Goal: Transaction & Acquisition: Purchase product/service

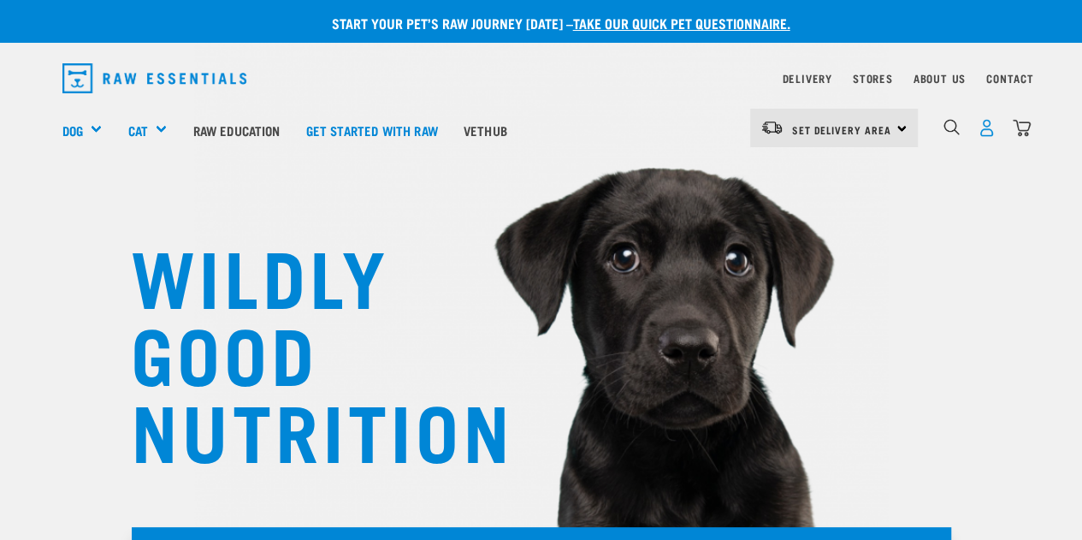
click at [988, 135] on img "dropdown navigation" at bounding box center [986, 128] width 18 height 18
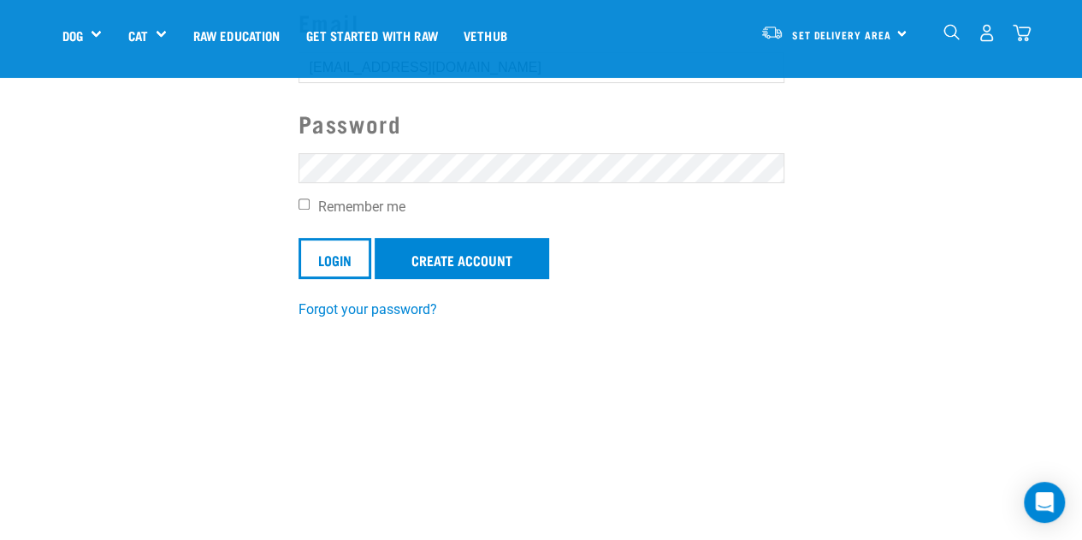
scroll to position [224, 0]
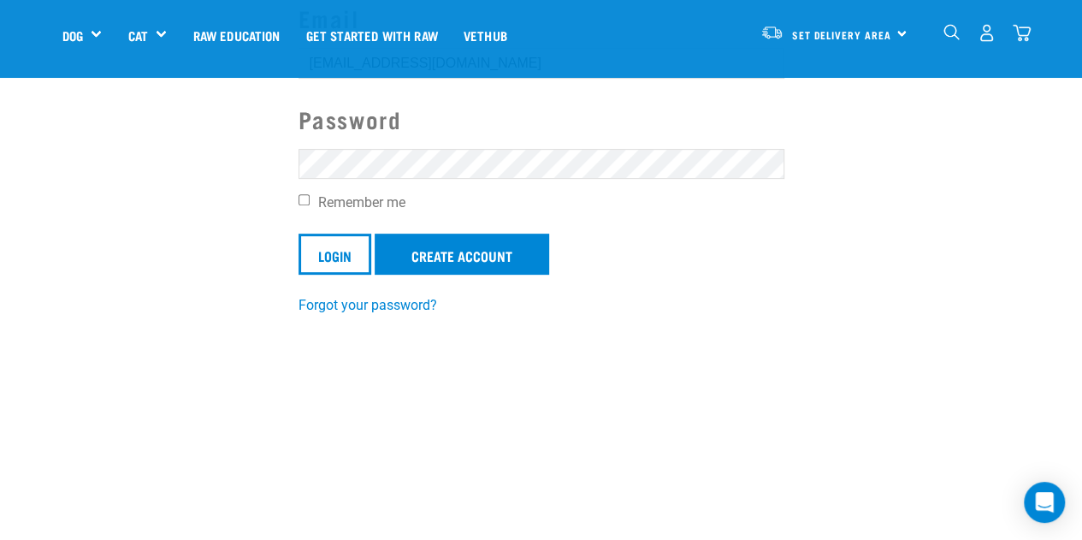
click at [299, 198] on input "Remember me" at bounding box center [303, 199] width 11 height 11
checkbox input "true"
click at [321, 274] on input "Login" at bounding box center [334, 253] width 73 height 41
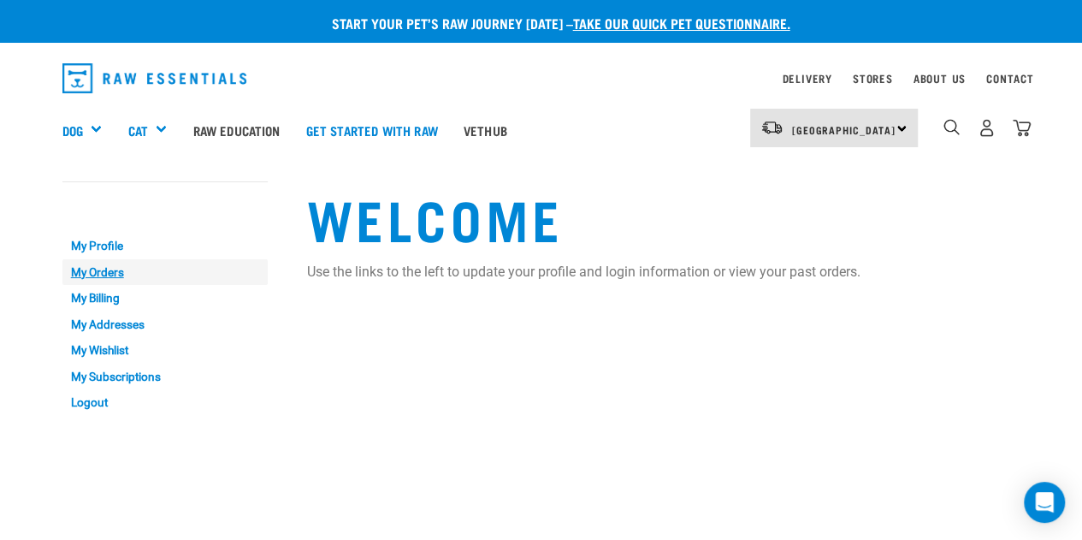
click at [80, 276] on link "My Orders" at bounding box center [164, 272] width 205 height 27
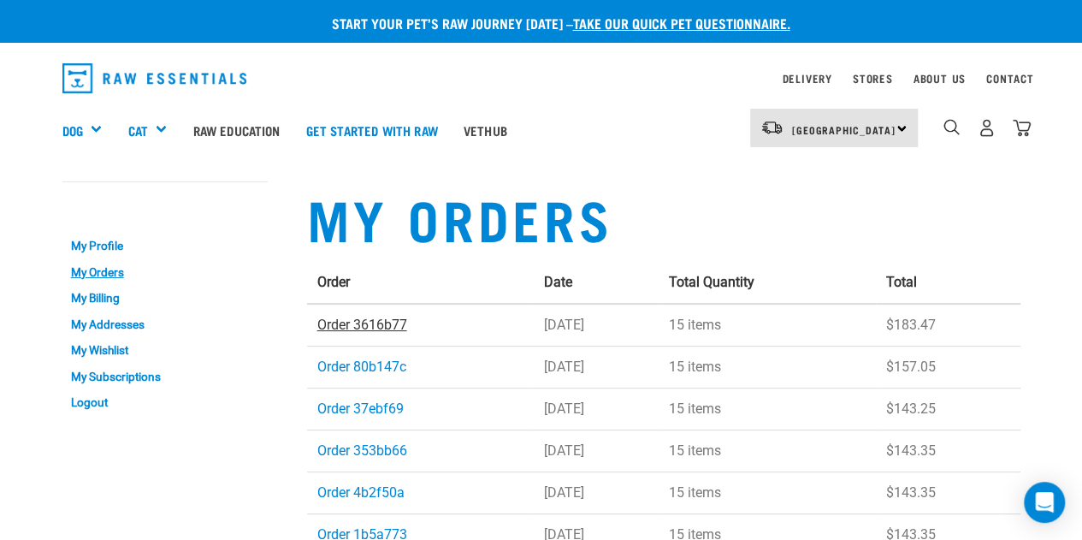
click at [374, 324] on link "Order 3616b77" at bounding box center [362, 324] width 90 height 16
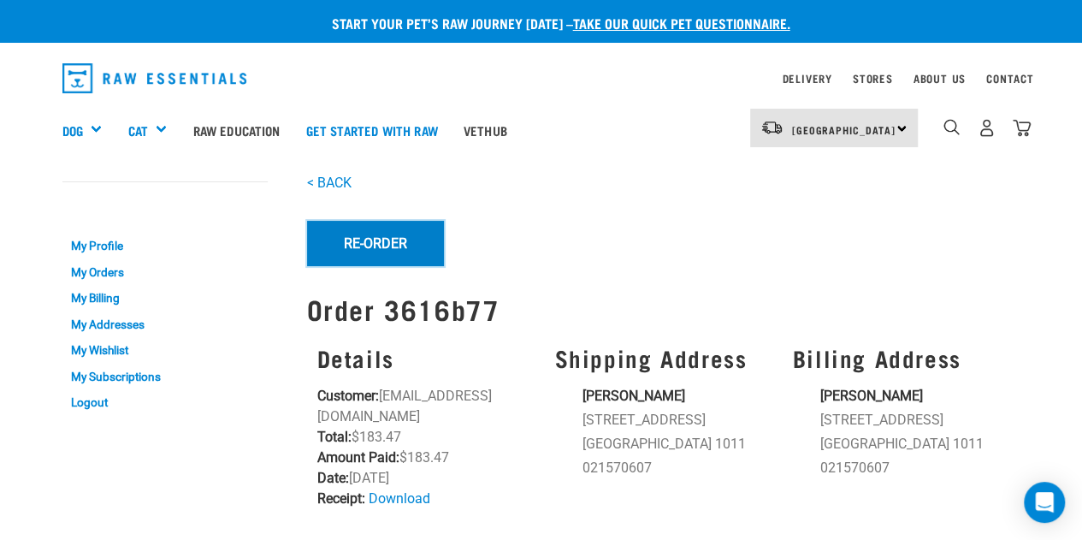
click at [384, 231] on button "Re-Order" at bounding box center [375, 243] width 137 height 44
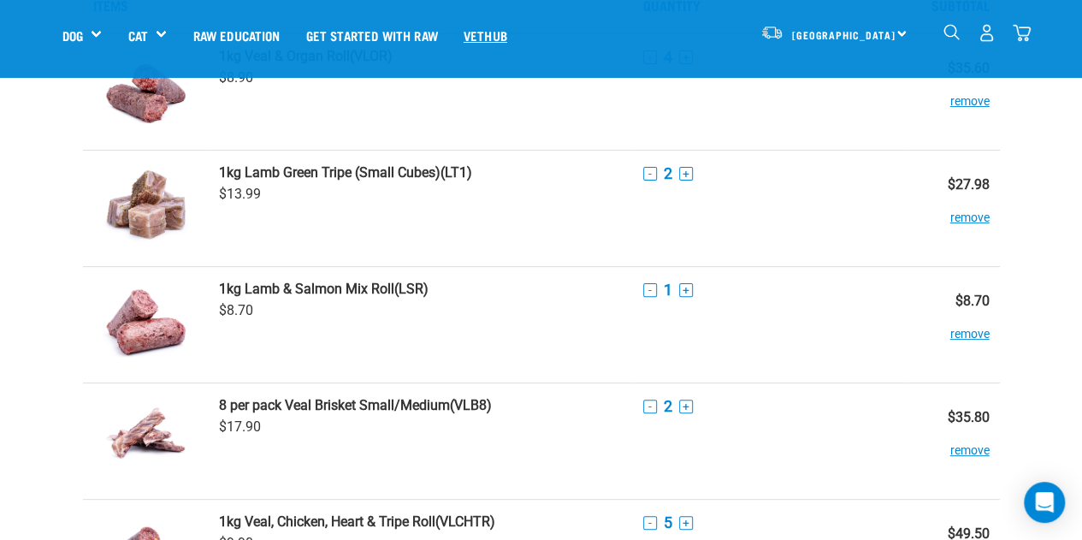
scroll to position [114, 0]
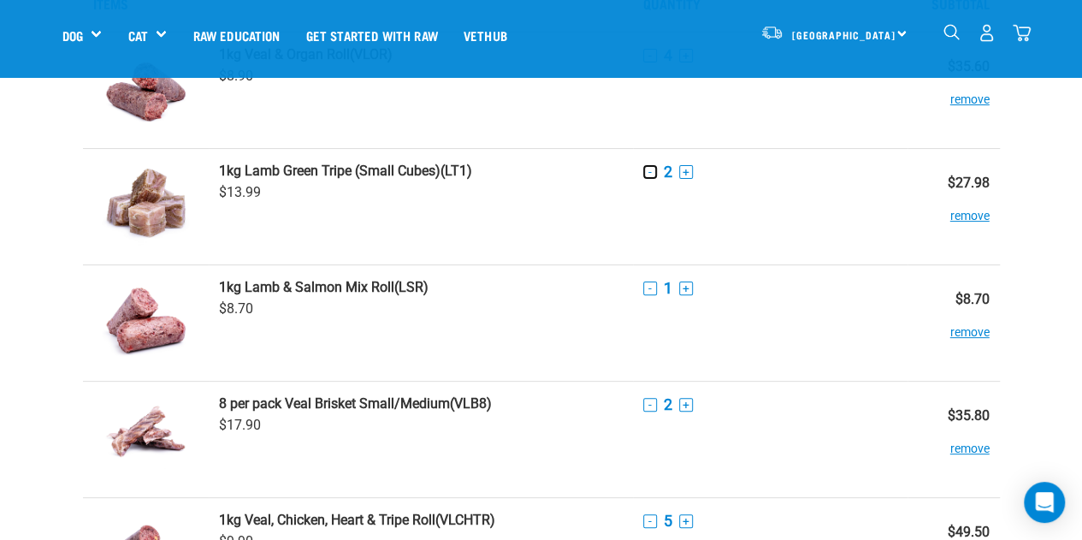
click at [646, 173] on button "-" at bounding box center [650, 172] width 14 height 14
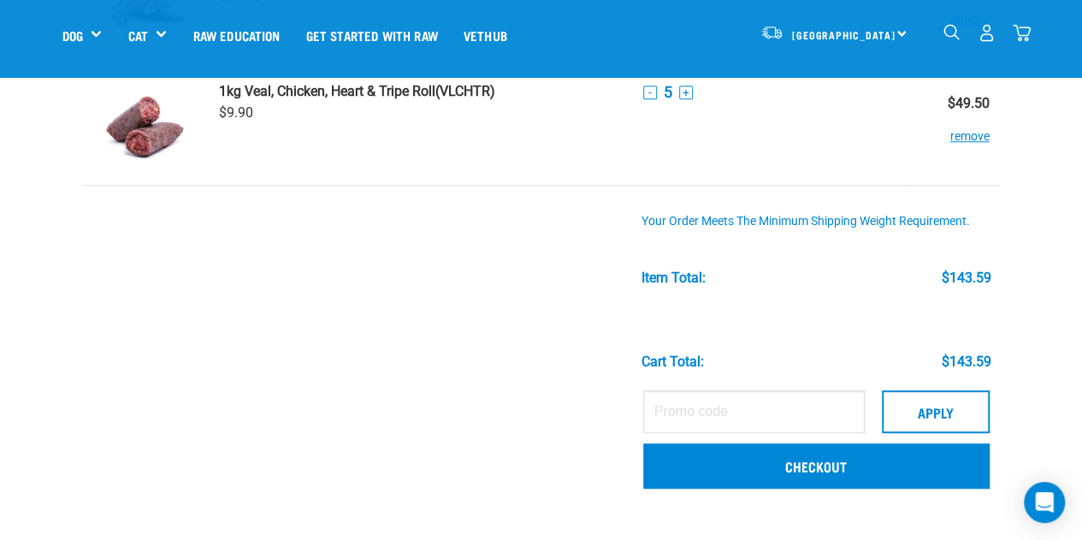
scroll to position [544, 0]
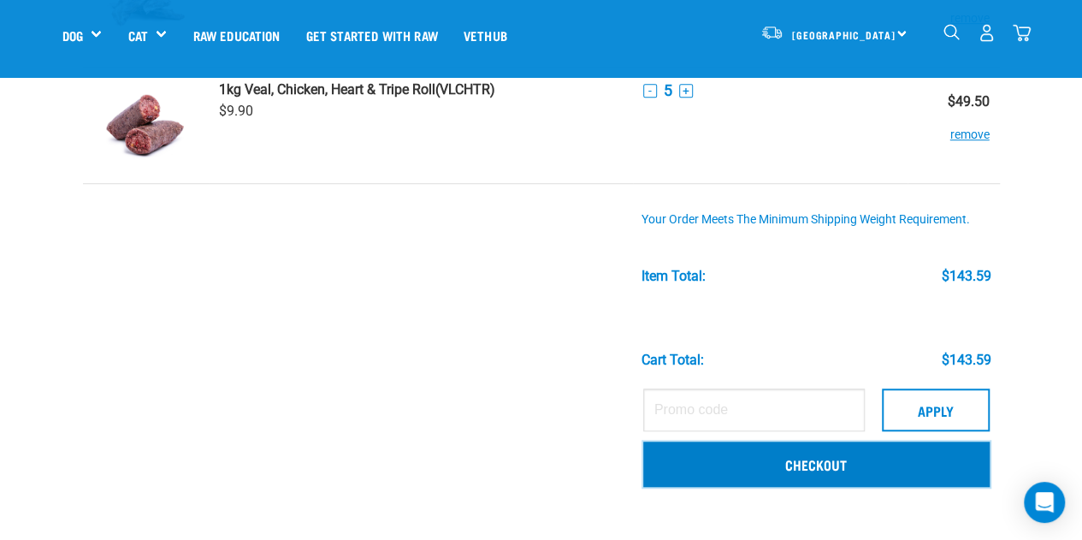
click at [840, 461] on link "Checkout" at bounding box center [816, 463] width 346 height 44
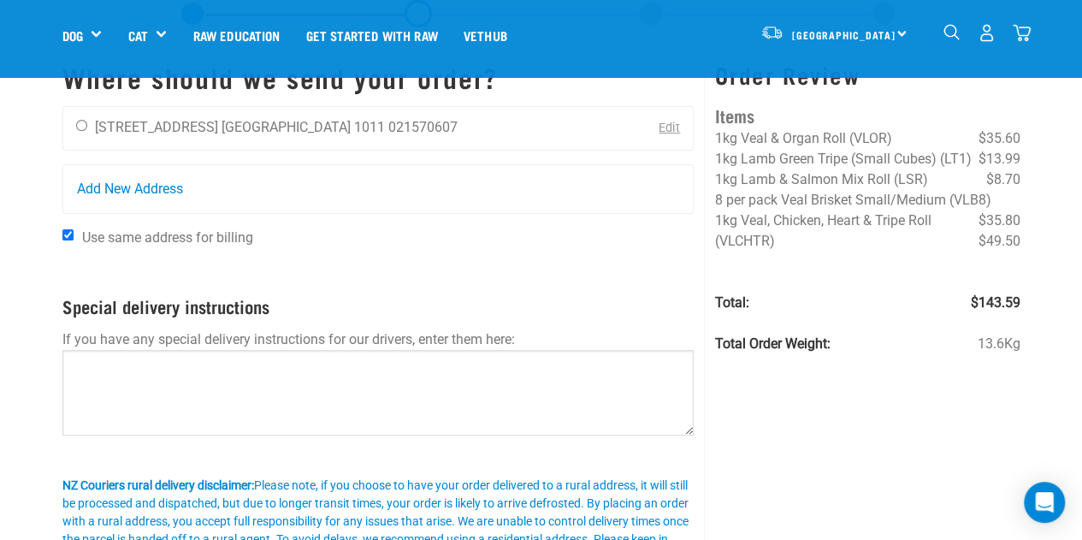
scroll to position [74, 0]
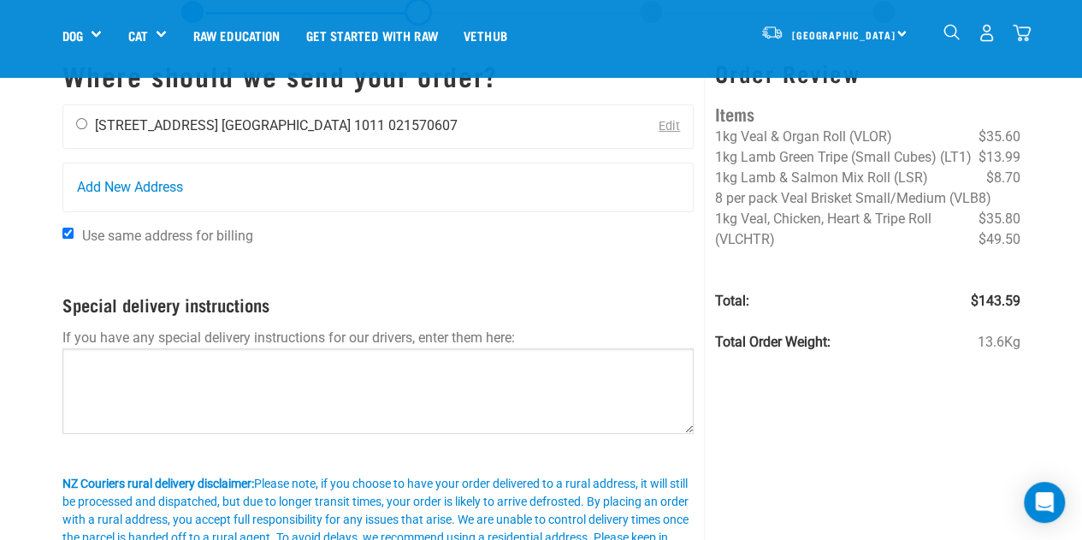
click at [163, 122] on li "[STREET_ADDRESS]" at bounding box center [156, 125] width 123 height 16
click at [80, 124] on input "radio" at bounding box center [81, 123] width 11 height 11
radio input "true"
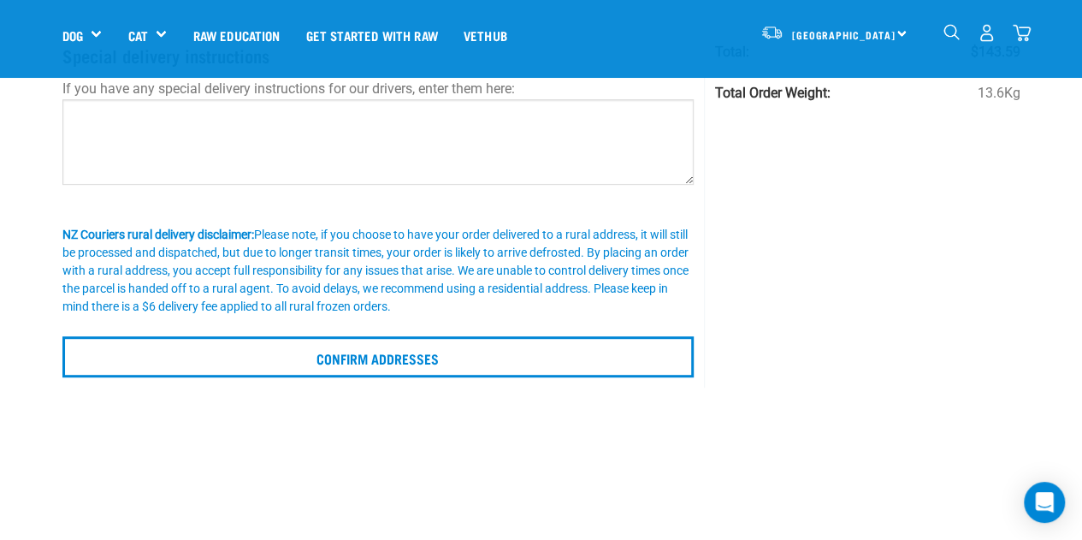
scroll to position [331, 0]
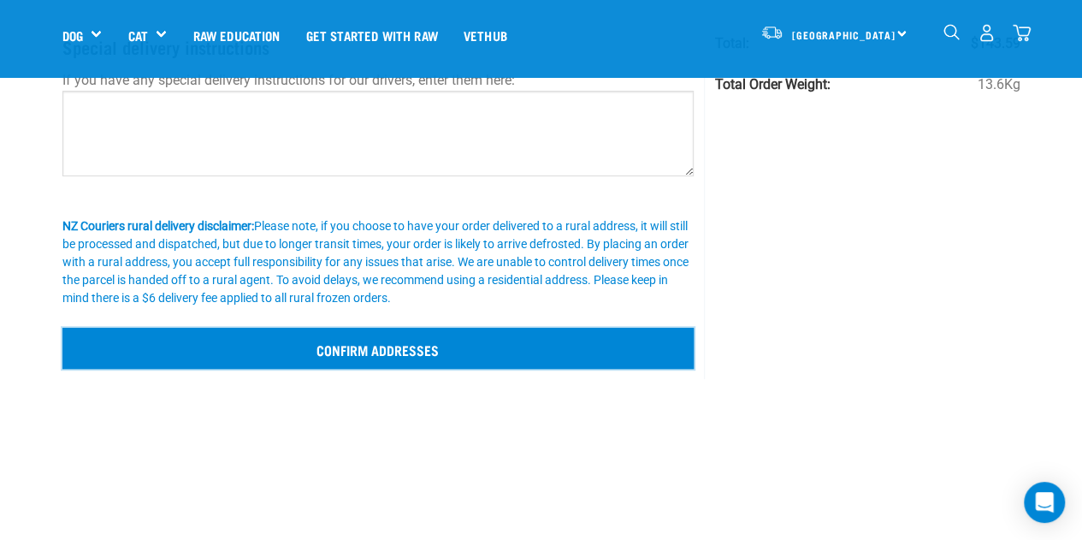
click at [408, 341] on input "Confirm addresses" at bounding box center [378, 347] width 632 height 41
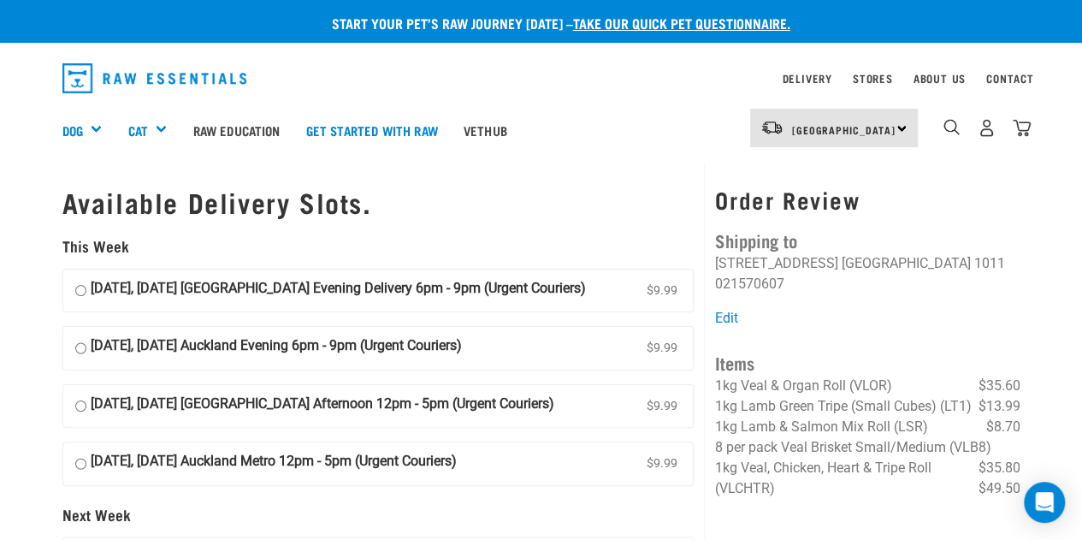
click at [82, 290] on input "[DATE], [DATE] [GEOGRAPHIC_DATA] Evening Delivery 6pm - 9pm (Urgent Couriers) $…" at bounding box center [80, 291] width 11 height 26
radio input "true"
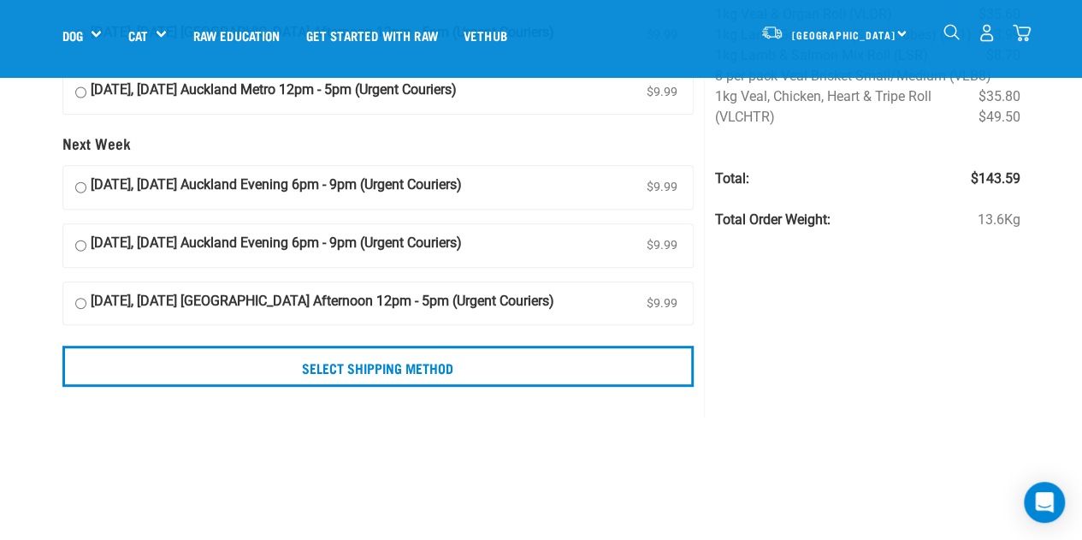
scroll to position [250, 0]
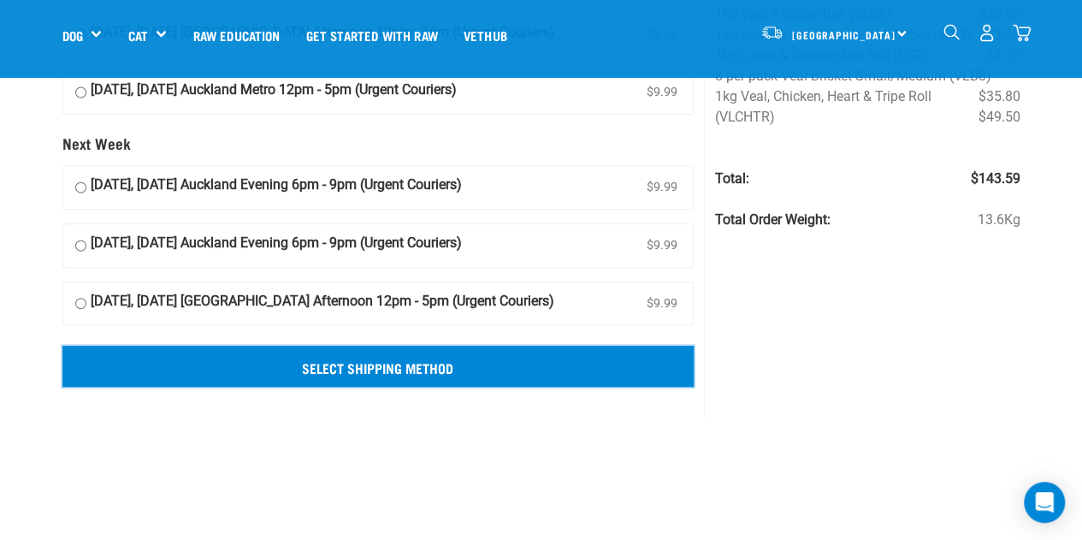
click at [371, 351] on input "Select Shipping Method" at bounding box center [378, 365] width 632 height 41
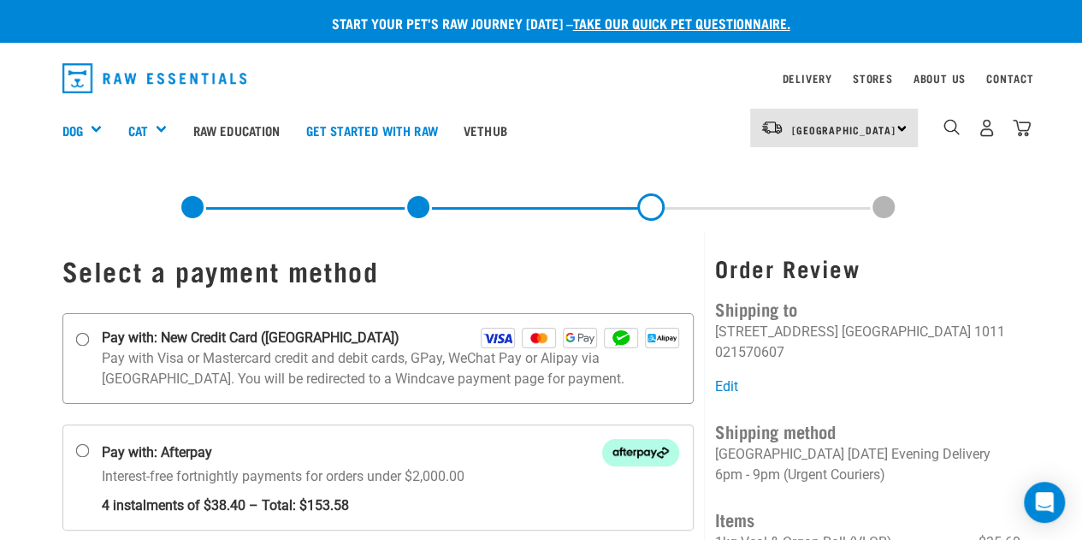
click at [83, 334] on input "Pay with: New Credit Card (Windcave)" at bounding box center [82, 339] width 14 height 14
radio input "true"
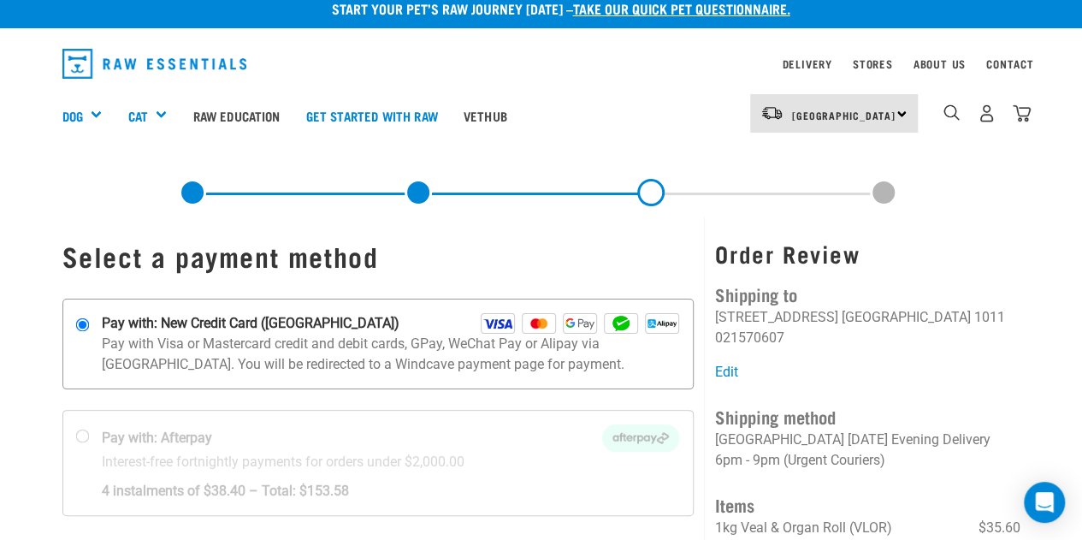
scroll to position [18, 0]
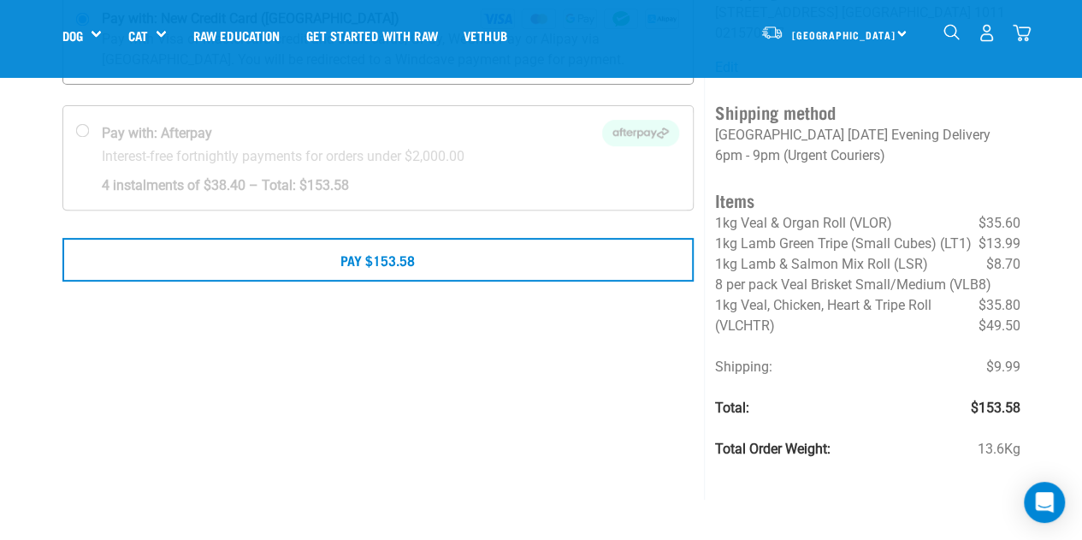
scroll to position [198, 0]
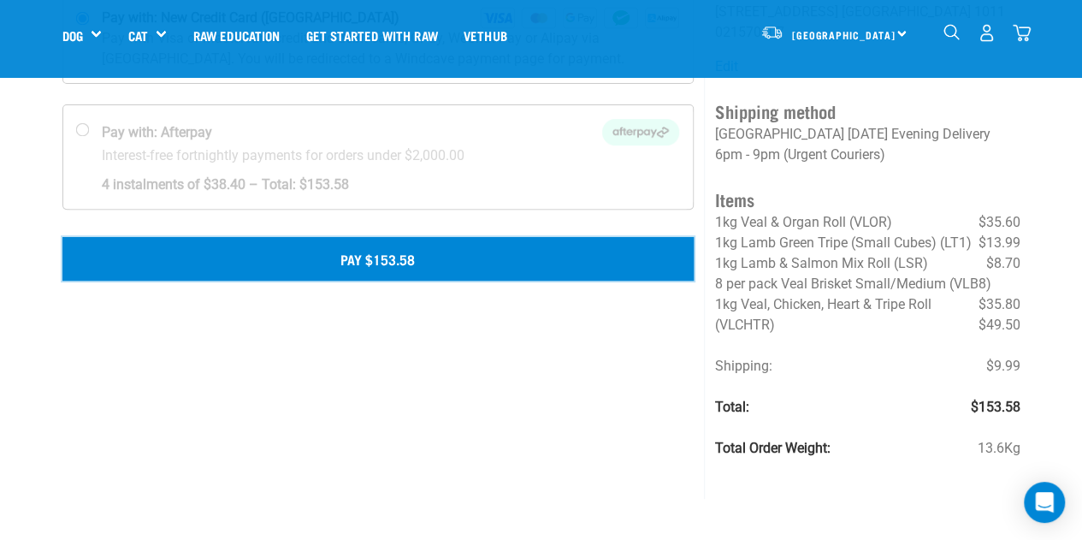
click at [340, 256] on button "Pay $153.58" at bounding box center [378, 258] width 632 height 43
